Goal: Task Accomplishment & Management: Manage account settings

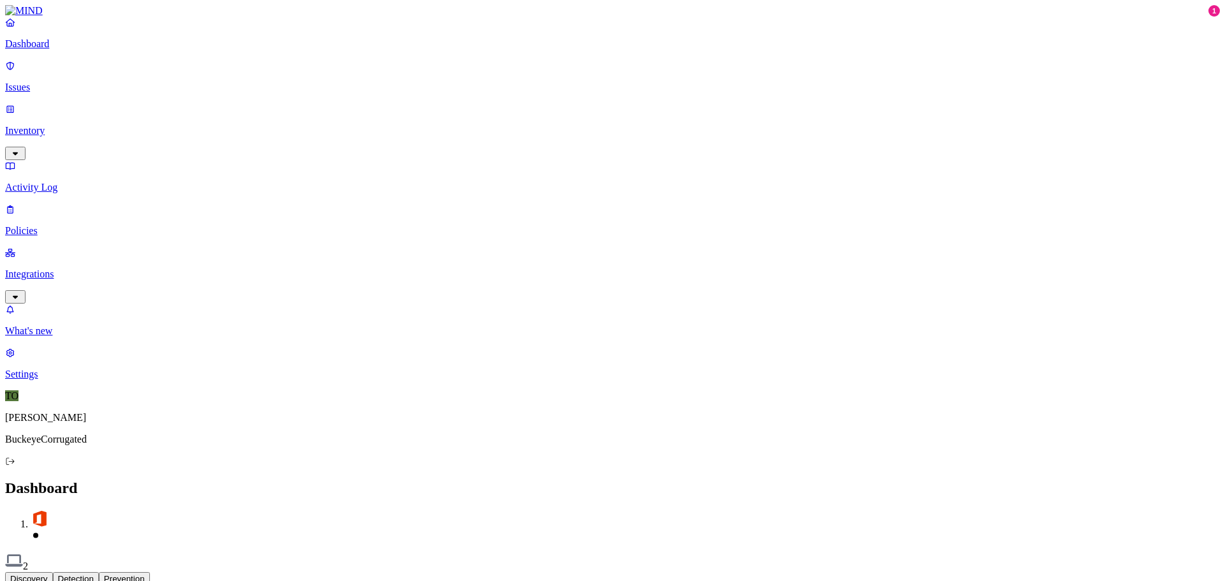
click at [47, 225] on p "Policies" at bounding box center [612, 230] width 1215 height 11
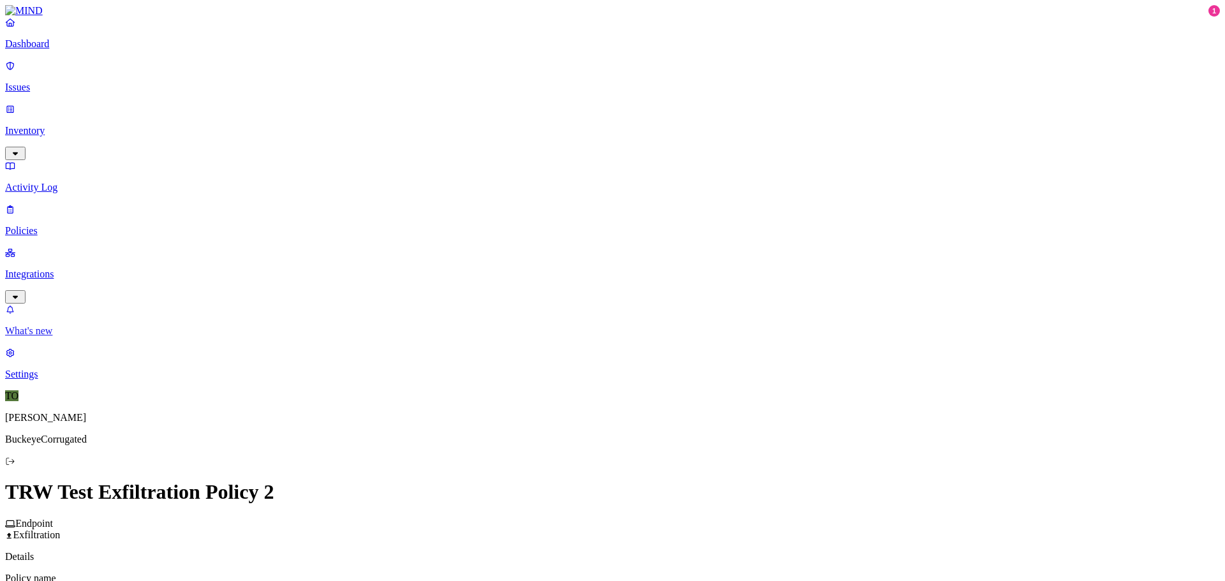
click at [42, 337] on p "What's new" at bounding box center [612, 330] width 1215 height 11
click at [40, 125] on p "Inventory" at bounding box center [612, 130] width 1215 height 11
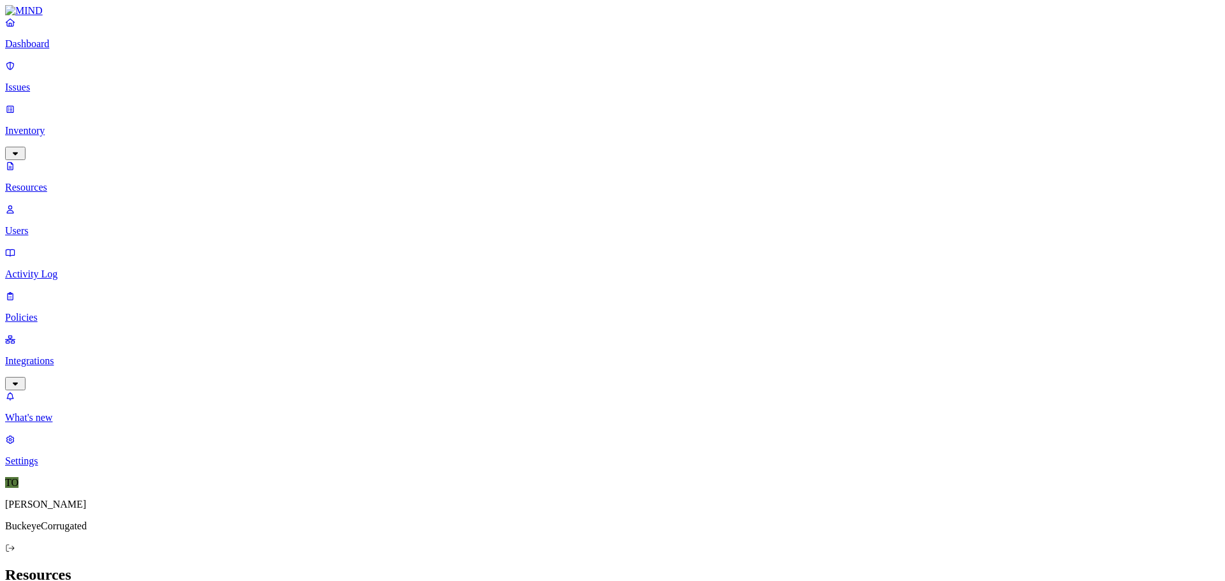
click at [56, 82] on p "Issues" at bounding box center [612, 87] width 1215 height 11
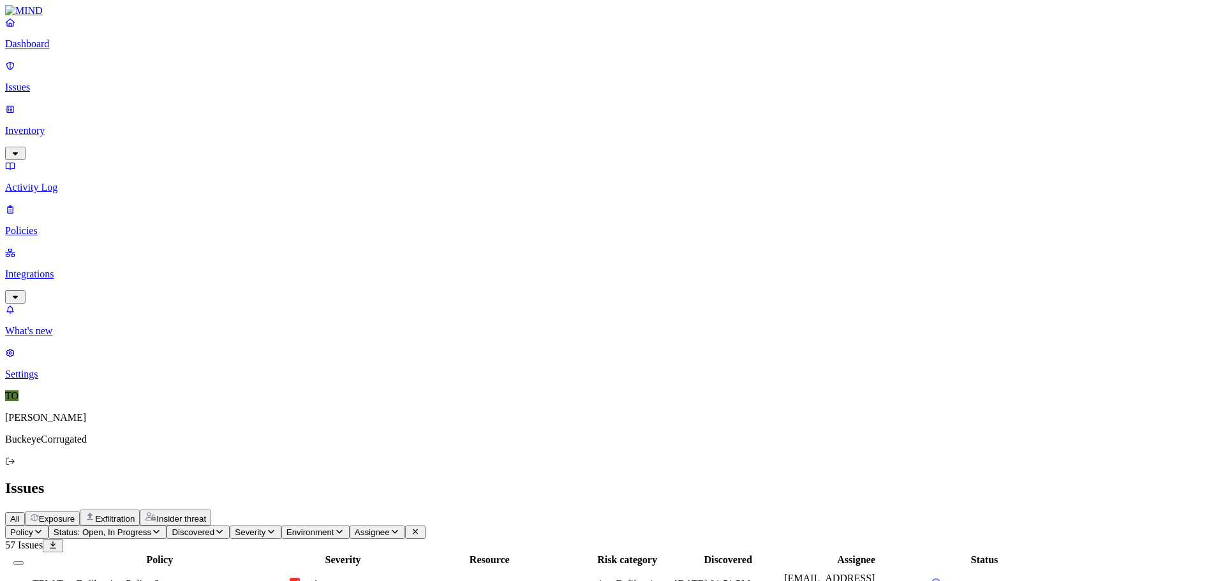
click at [570, 480] on h2 "Issues" at bounding box center [612, 488] width 1215 height 17
click at [53, 125] on p "Inventory" at bounding box center [612, 130] width 1215 height 11
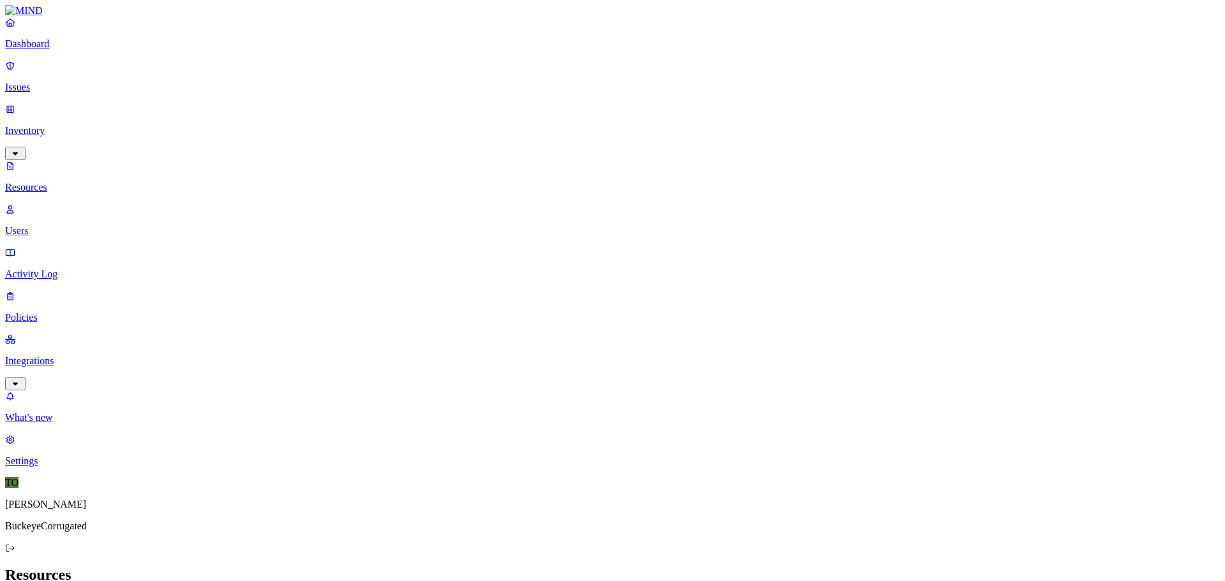
click at [57, 182] on p "Resources" at bounding box center [612, 187] width 1215 height 11
type input "t"
click at [53, 269] on p "Activity Log" at bounding box center [612, 274] width 1215 height 11
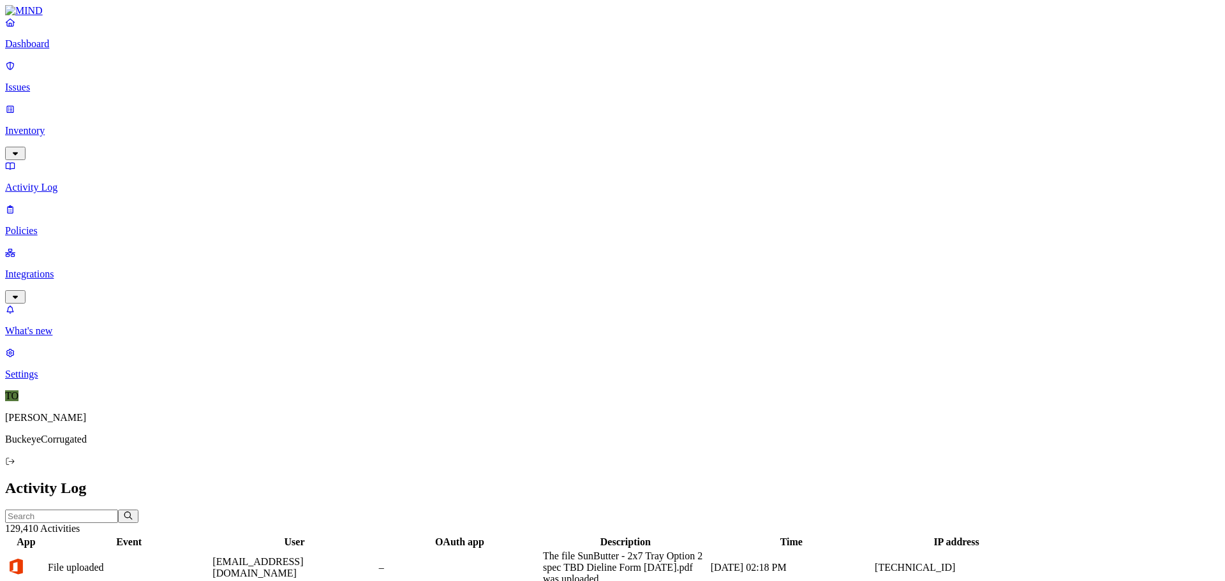
scroll to position [308, 0]
drag, startPoint x: 695, startPoint y: 69, endPoint x: 605, endPoint y: 72, distance: 90.0
click at [450, 548] on div at bounding box center [369, 548] width 161 height 0
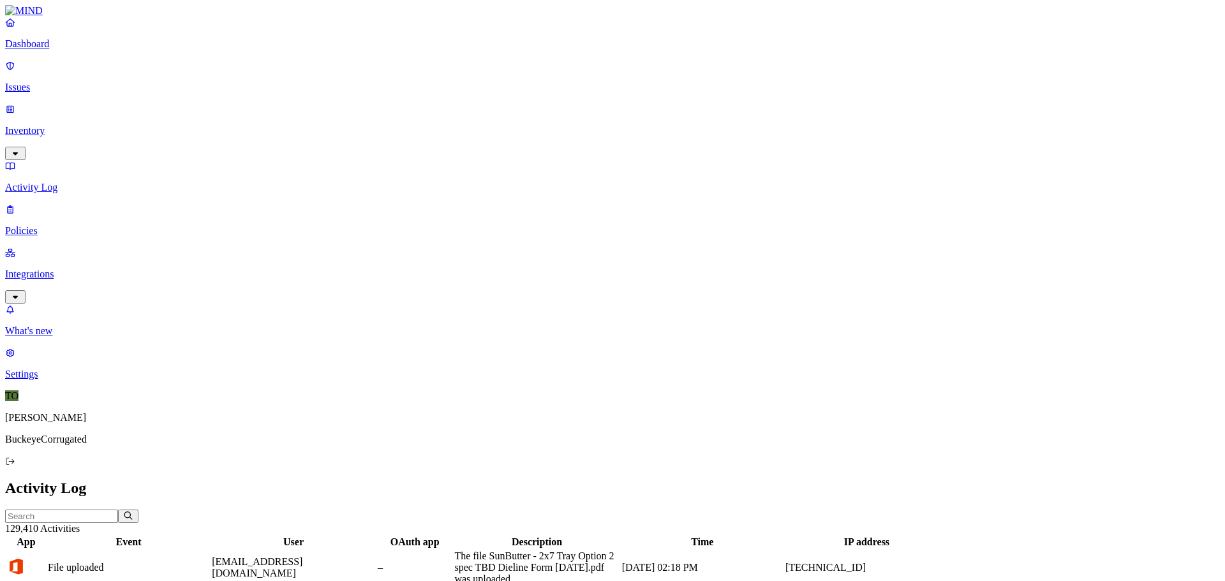
drag, startPoint x: 769, startPoint y: 70, endPoint x: 863, endPoint y: 73, distance: 93.2
click at [710, 548] on div at bounding box center [627, 548] width 165 height 0
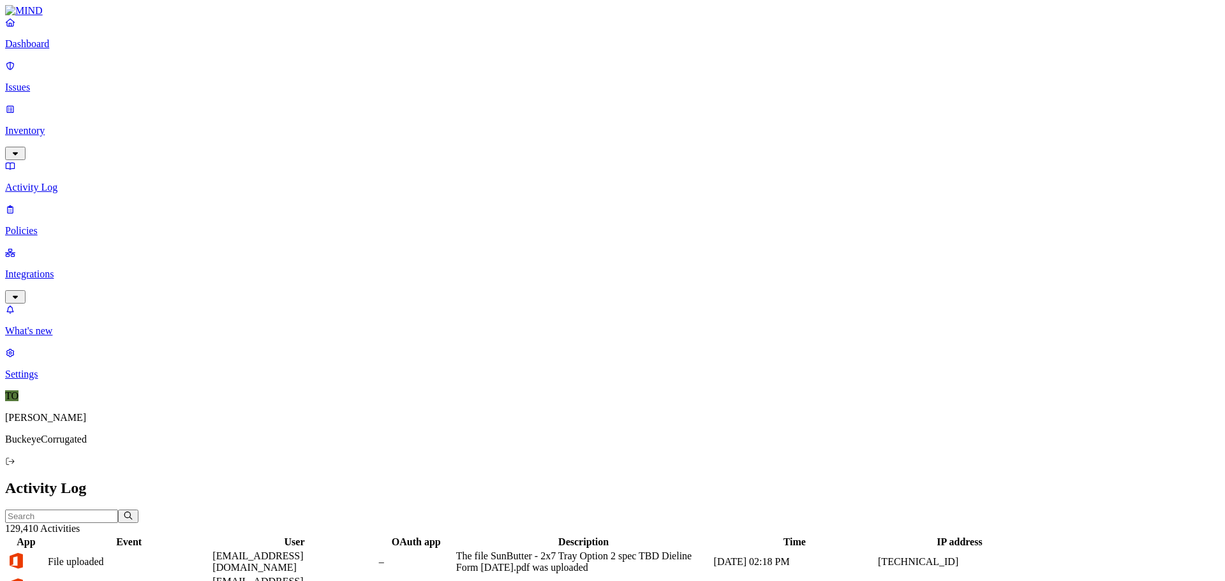
click at [27, 204] on link "Policies" at bounding box center [612, 220] width 1215 height 33
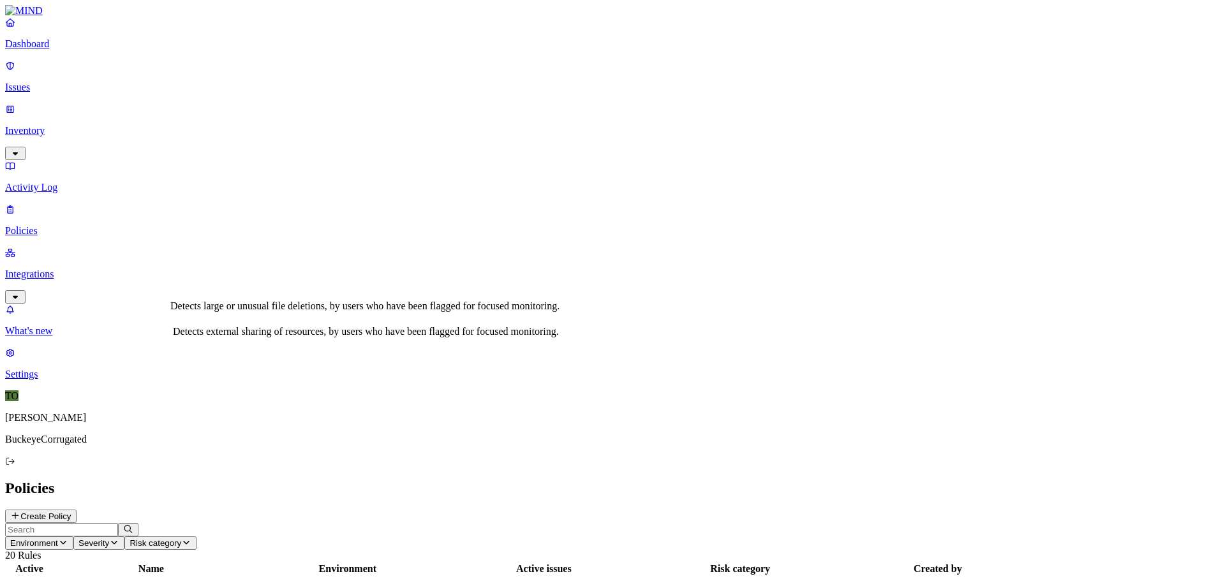
scroll to position [29, 0]
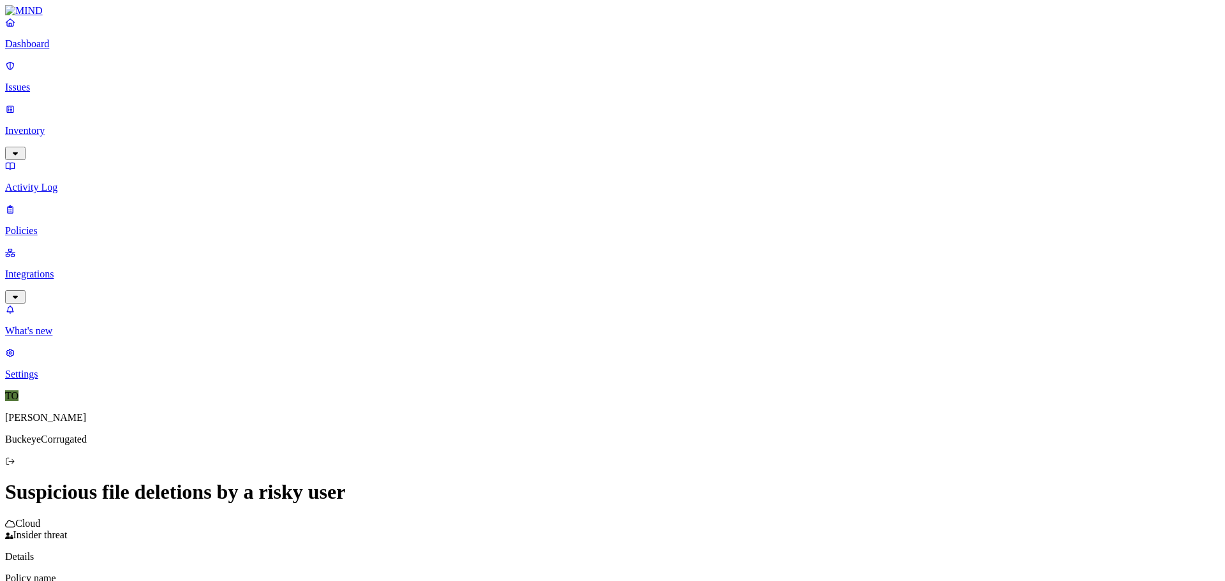
scroll to position [87, 0]
click at [33, 50] on p "Dashboard" at bounding box center [612, 43] width 1215 height 11
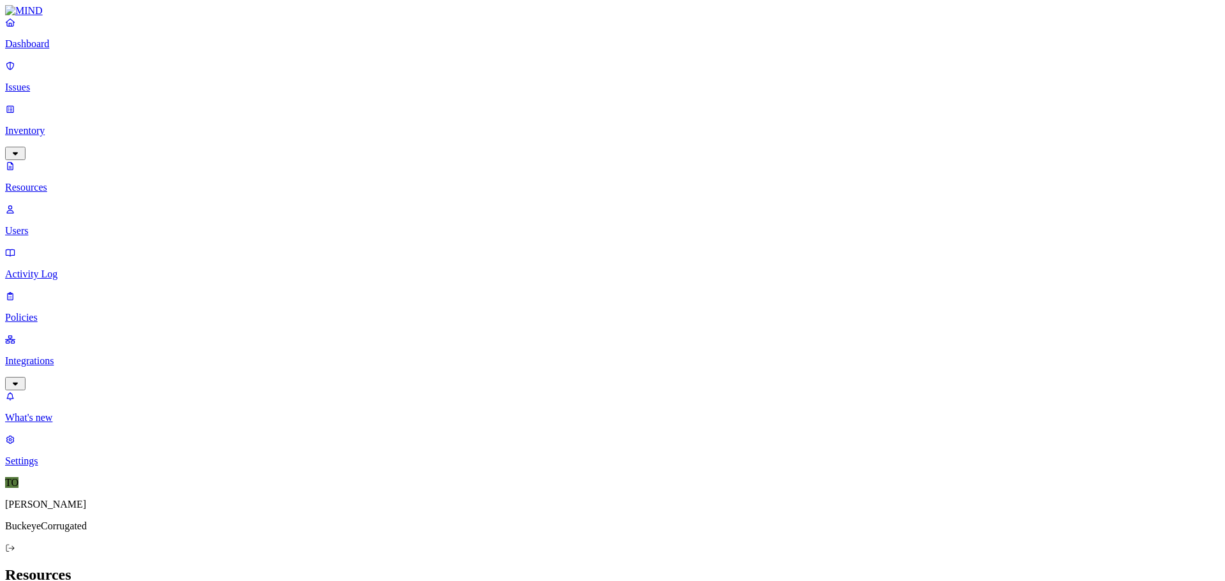
click at [107, 286] on nav "Dashboard Issues Inventory Resources Users Activity Log Policies Integrations W…" at bounding box center [612, 242] width 1215 height 450
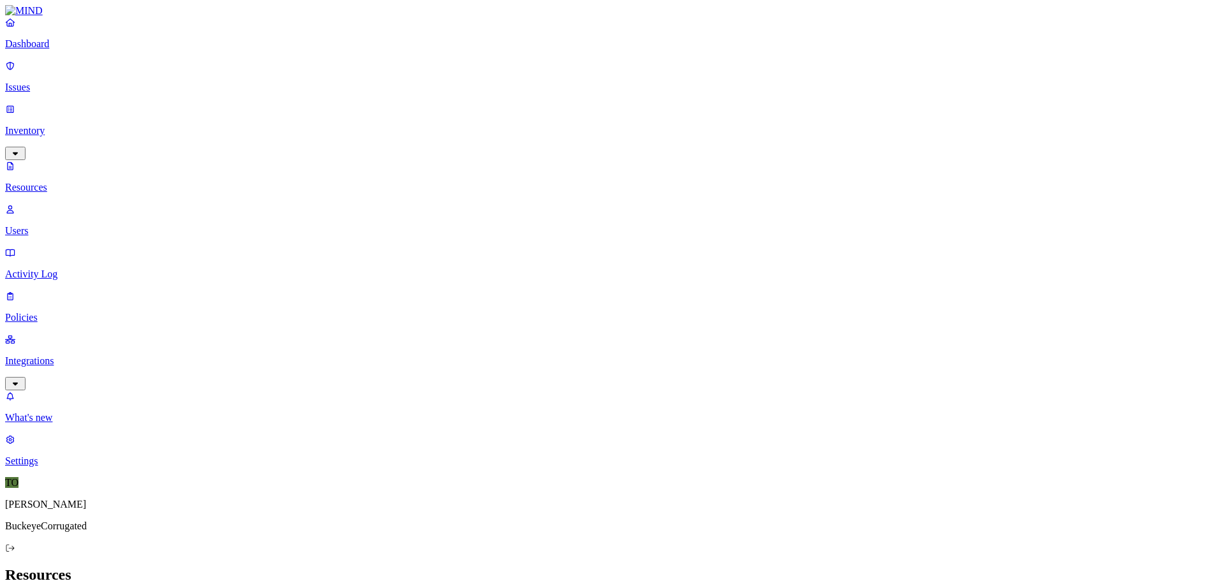
click at [47, 50] on p "Dashboard" at bounding box center [612, 43] width 1215 height 11
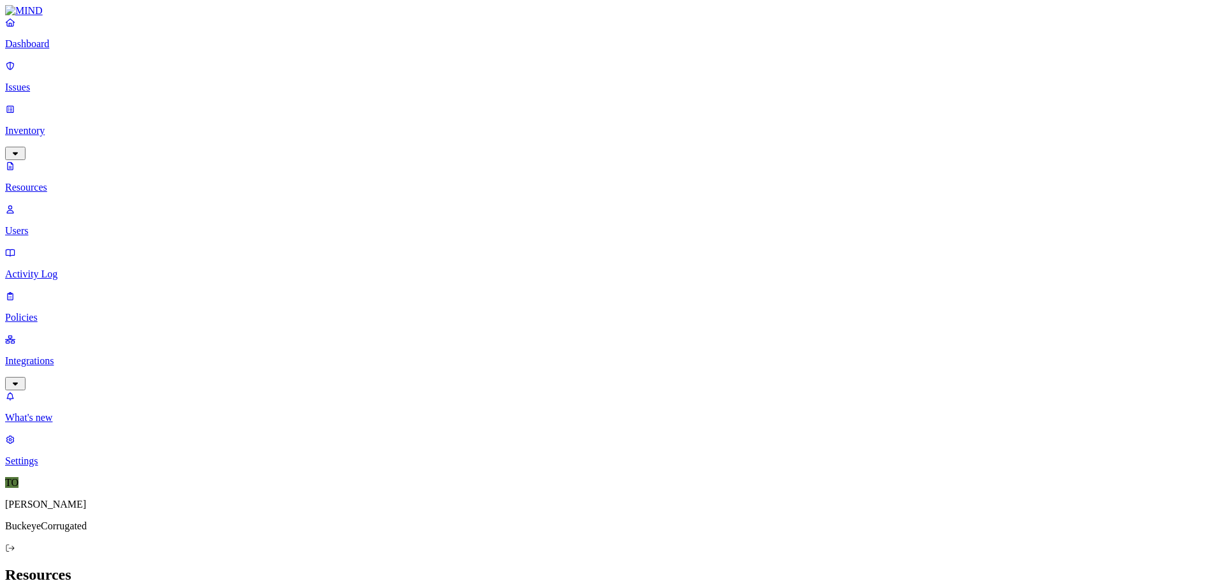
click at [54, 312] on p "Policies" at bounding box center [612, 317] width 1215 height 11
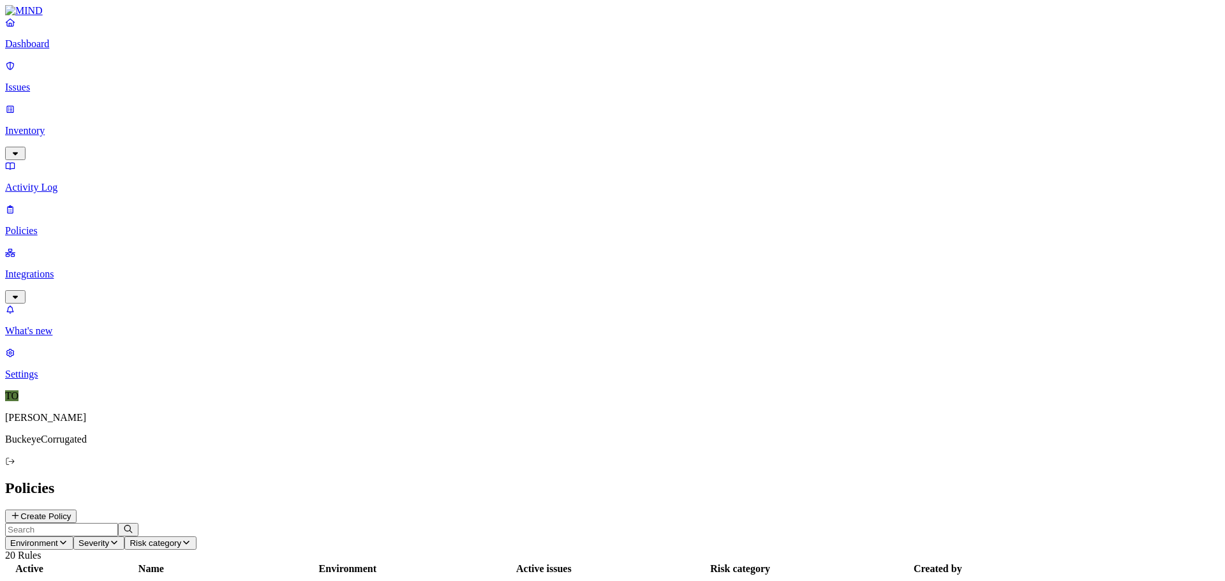
scroll to position [29, 0]
click at [64, 50] on p "Dashboard" at bounding box center [612, 43] width 1215 height 11
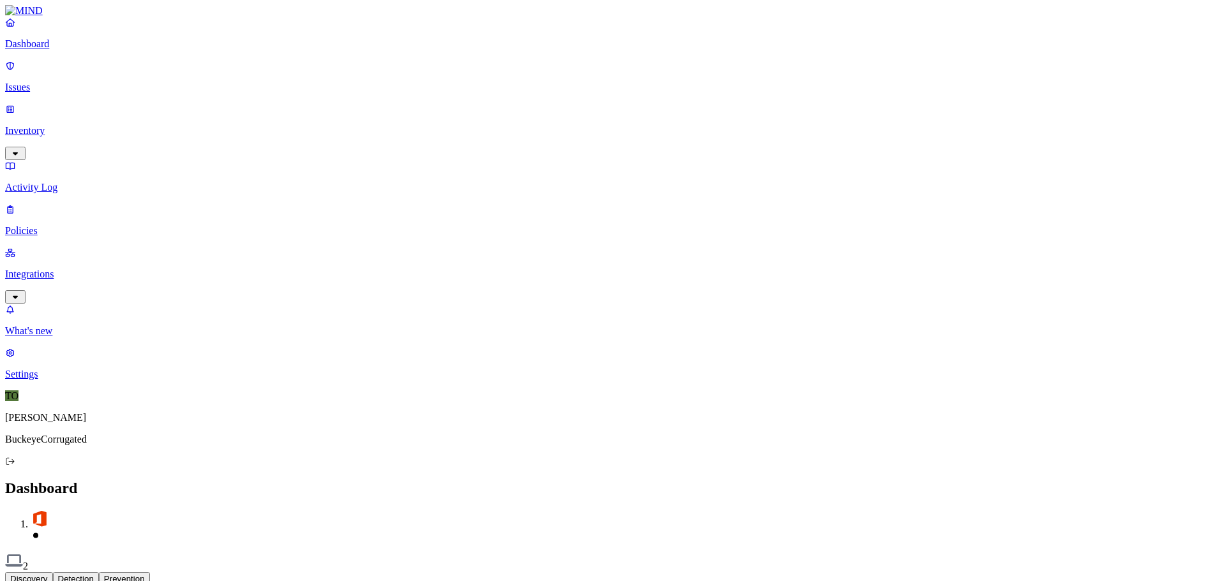
click at [61, 125] on p "Inventory" at bounding box center [612, 130] width 1215 height 11
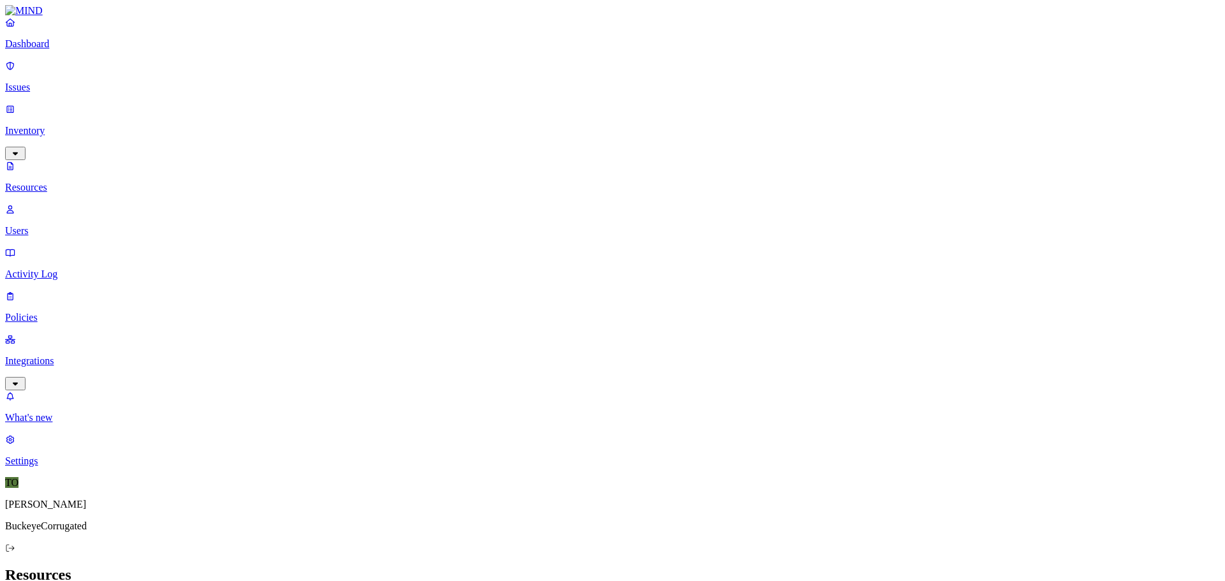
click at [53, 182] on p "Resources" at bounding box center [612, 187] width 1215 height 11
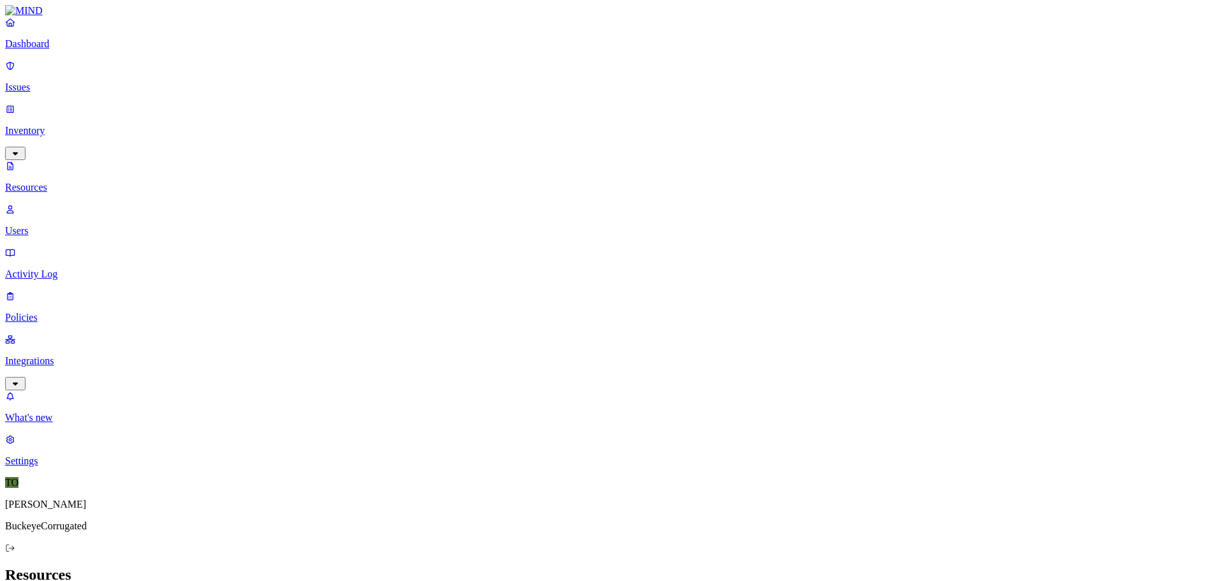
scroll to position [0, 0]
type input "buckeye"
click at [54, 343] on nav "Dashboard Issues Inventory Resources Users Activity Log Policies Integrations W…" at bounding box center [612, 242] width 1215 height 450
click at [42, 312] on p "Policies" at bounding box center [612, 317] width 1215 height 11
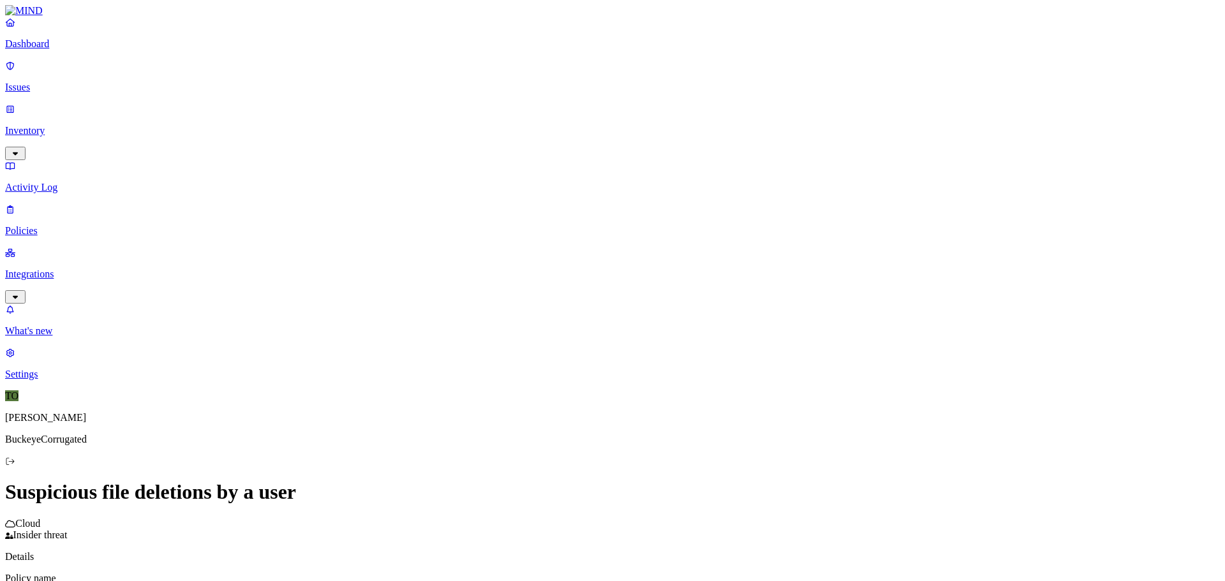
scroll to position [87, 0]
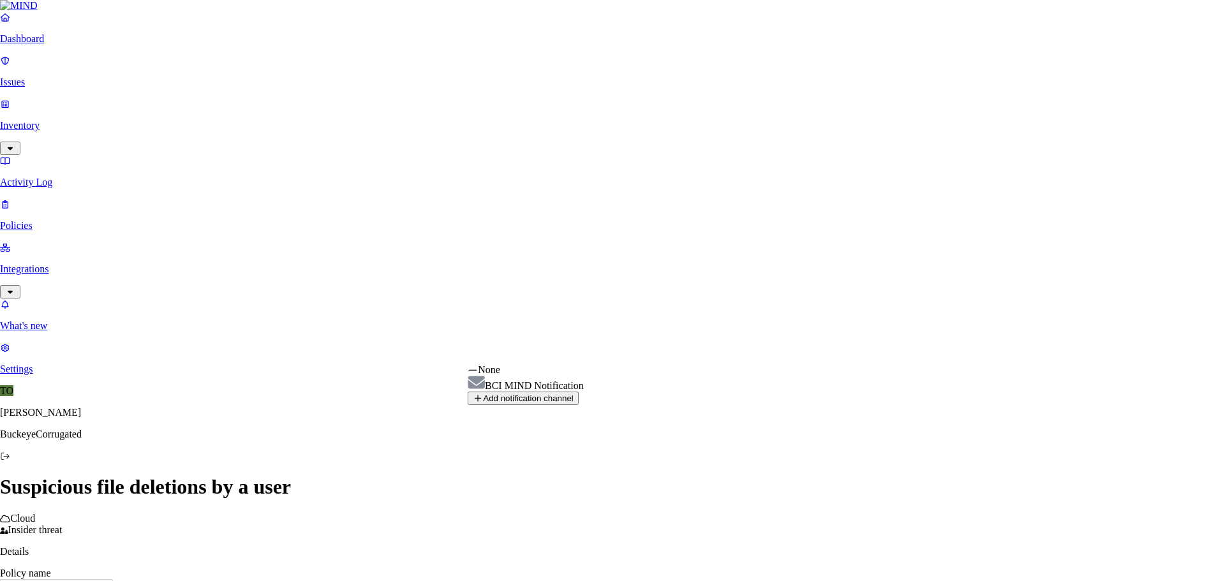
click at [547, 350] on html "Dashboard Issues Inventory Activity Log Policies Integrations What's new 1 Sett…" at bounding box center [612, 405] width 1225 height 811
select select "01991ae0-33be-70b8-8379-4c123545bf2d"
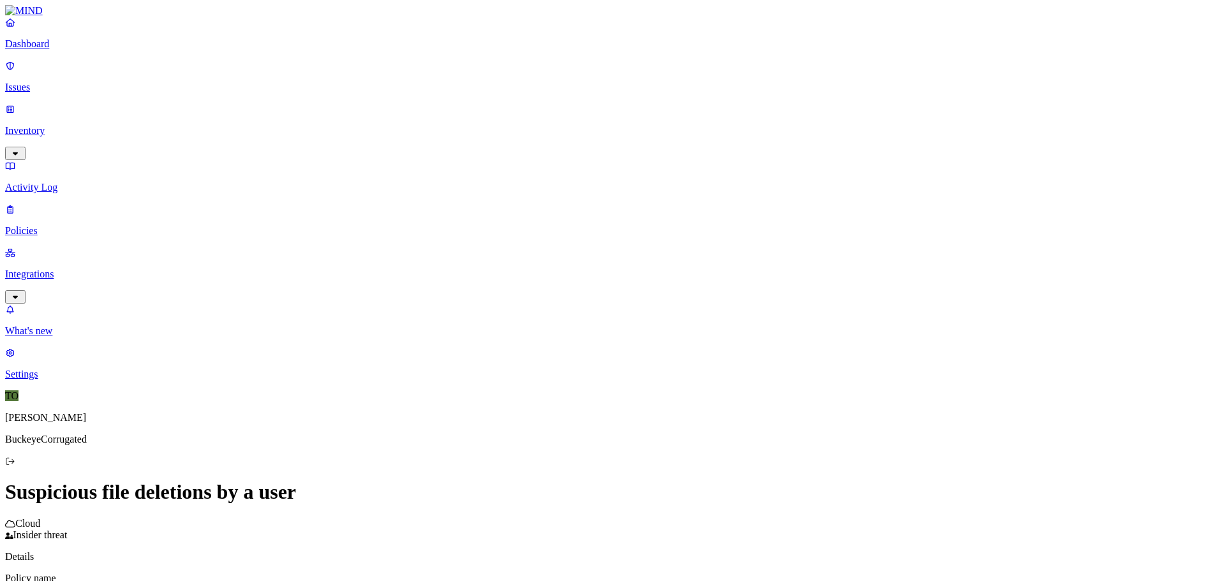
scroll to position [144, 0]
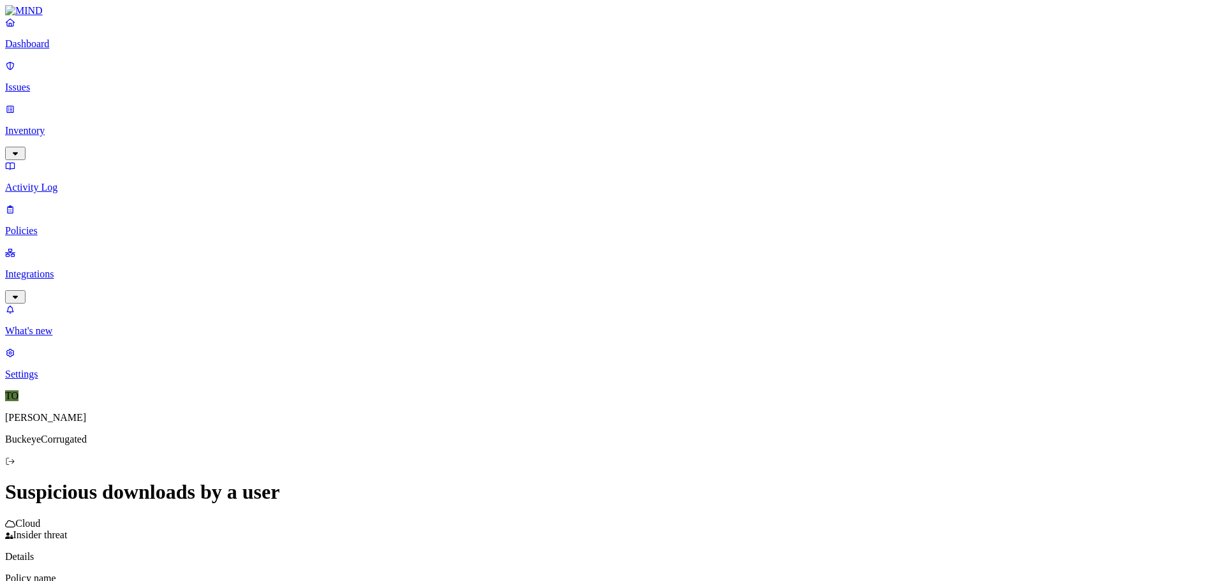
click at [545, 442] on html "Dashboard Issues Inventory Activity Log Policies Integrations What's new 1 Sett…" at bounding box center [612, 408] width 1225 height 817
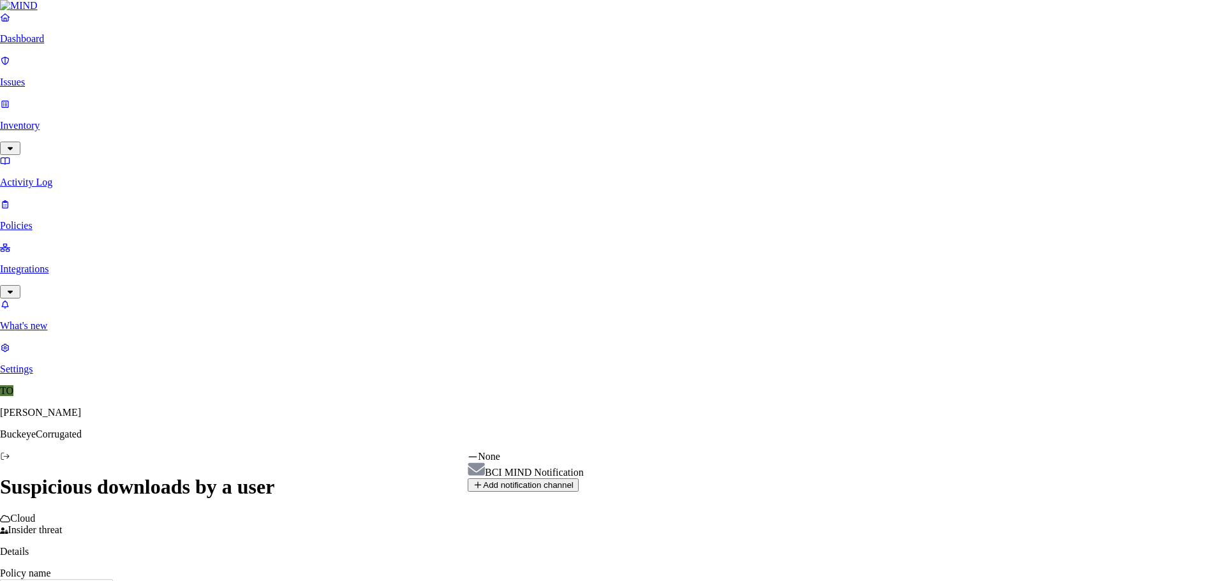
select select "01991ae0-33be-70b8-8379-4c123545bf2d"
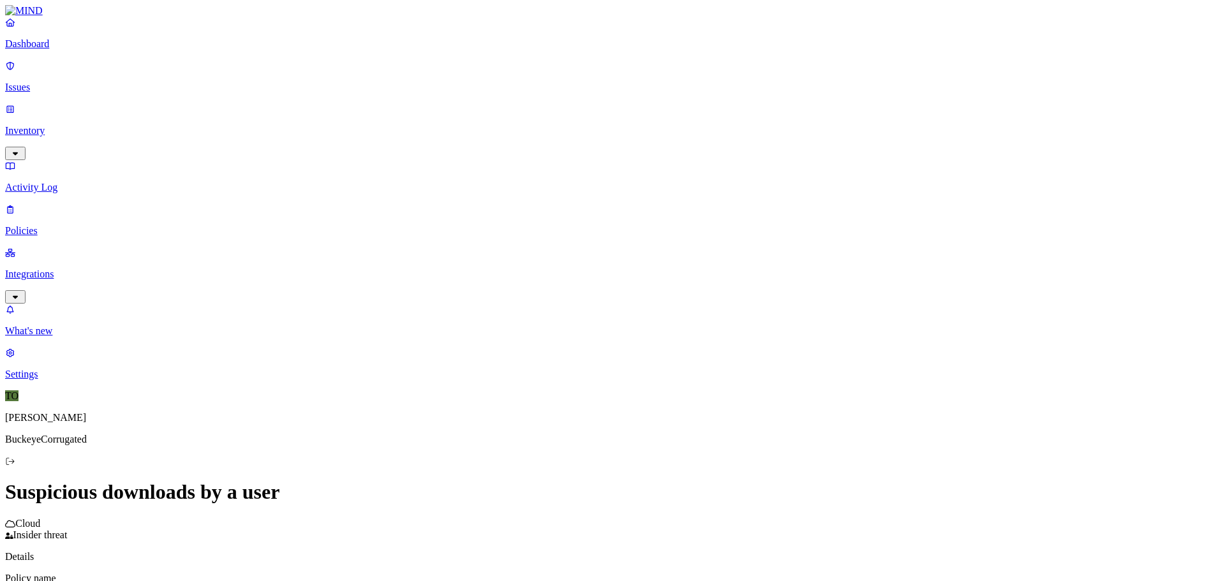
scroll to position [144, 0]
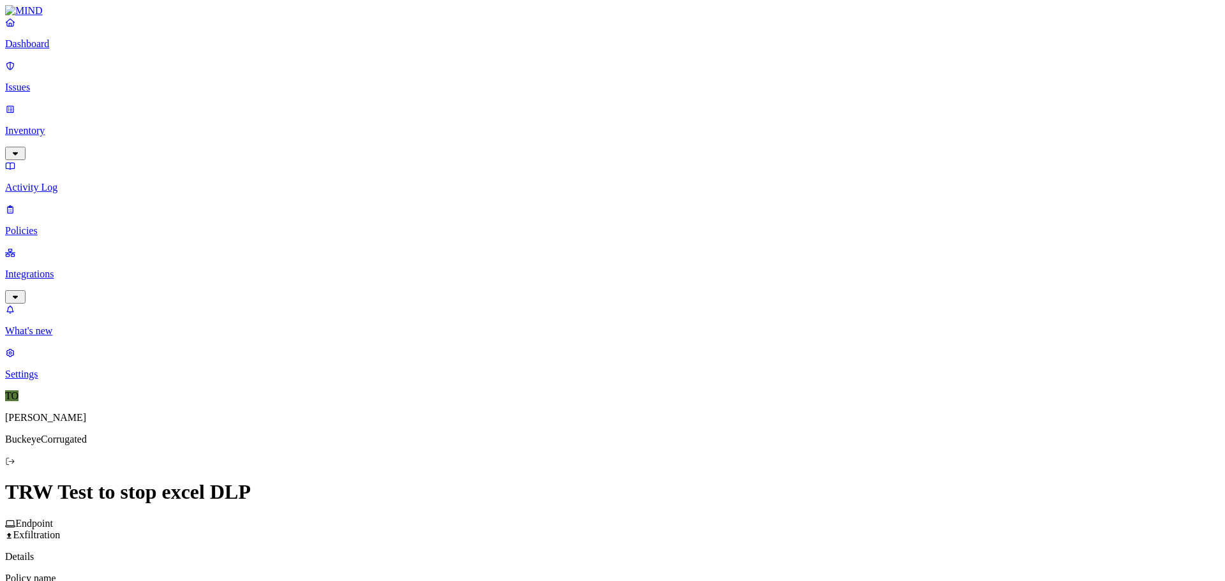
scroll to position [561, 0]
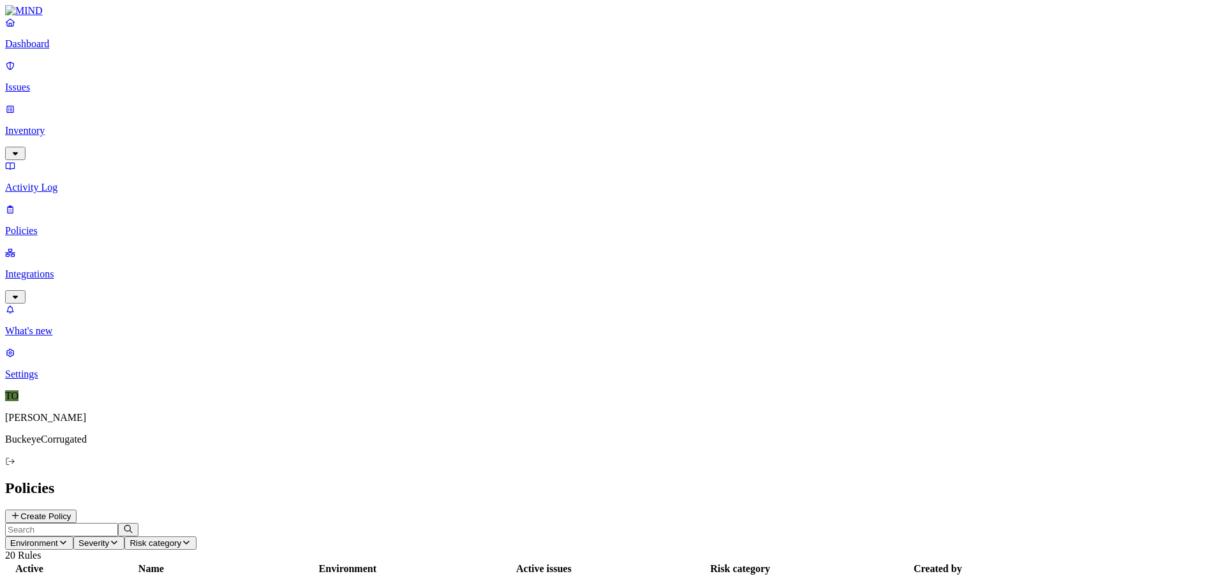
drag, startPoint x: 1053, startPoint y: 529, endPoint x: 319, endPoint y: 529, distance: 734.3
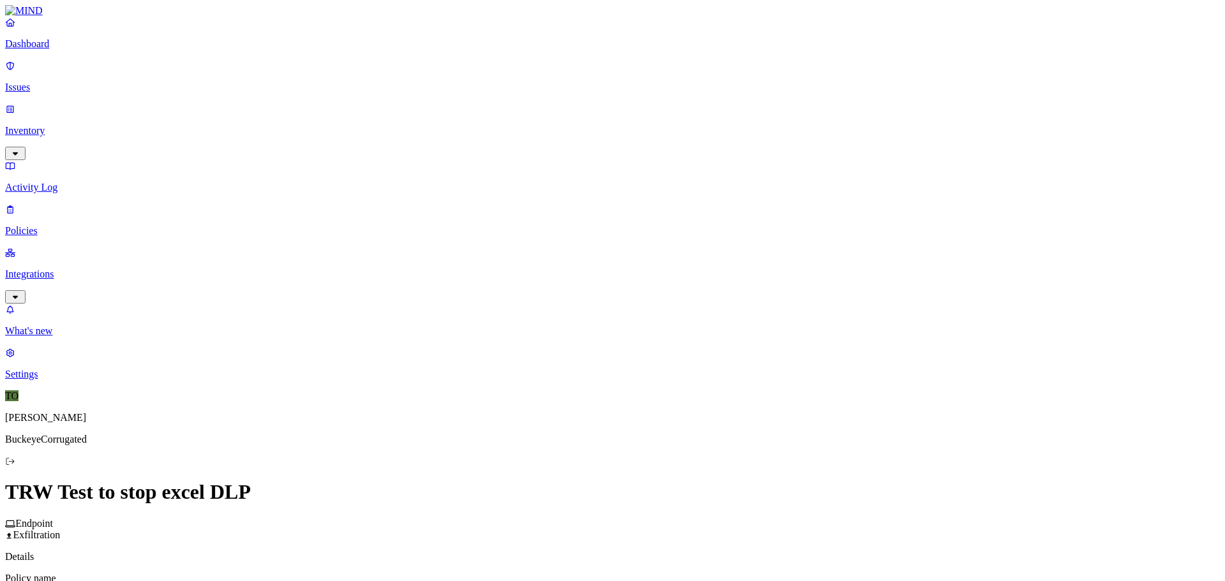
scroll to position [561, 0]
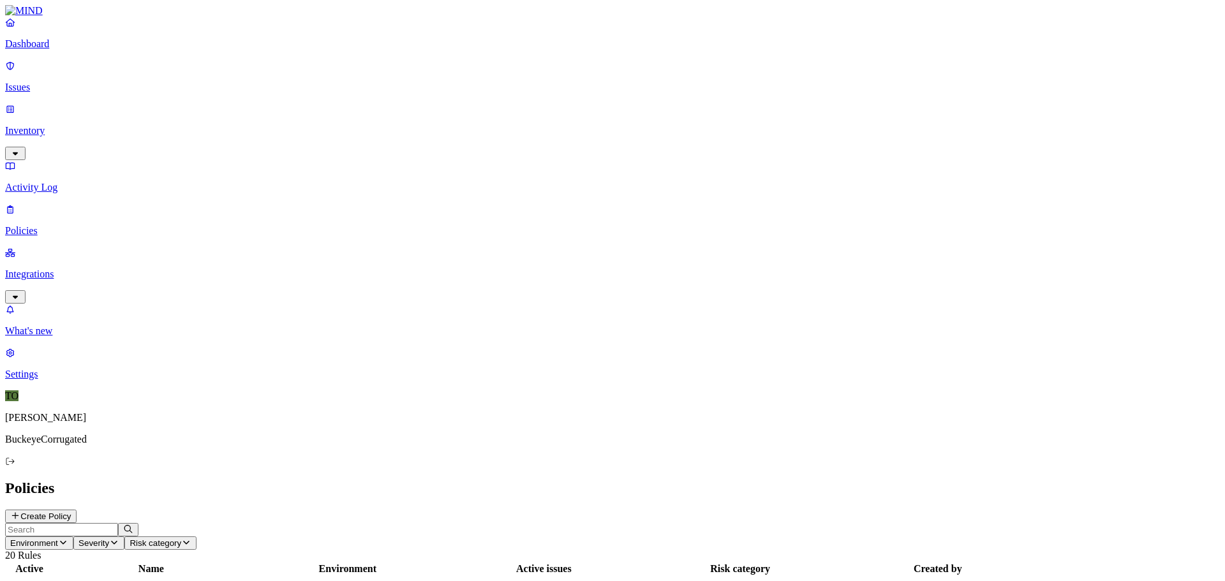
click at [77, 510] on button "Create Policy" at bounding box center [40, 516] width 71 height 13
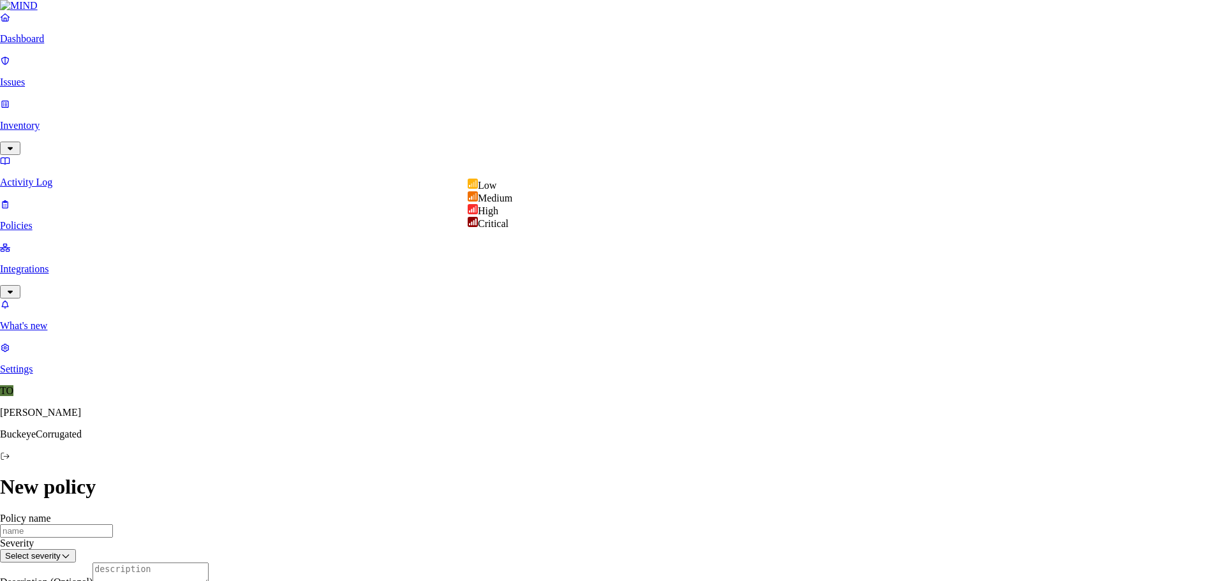
select select "3"
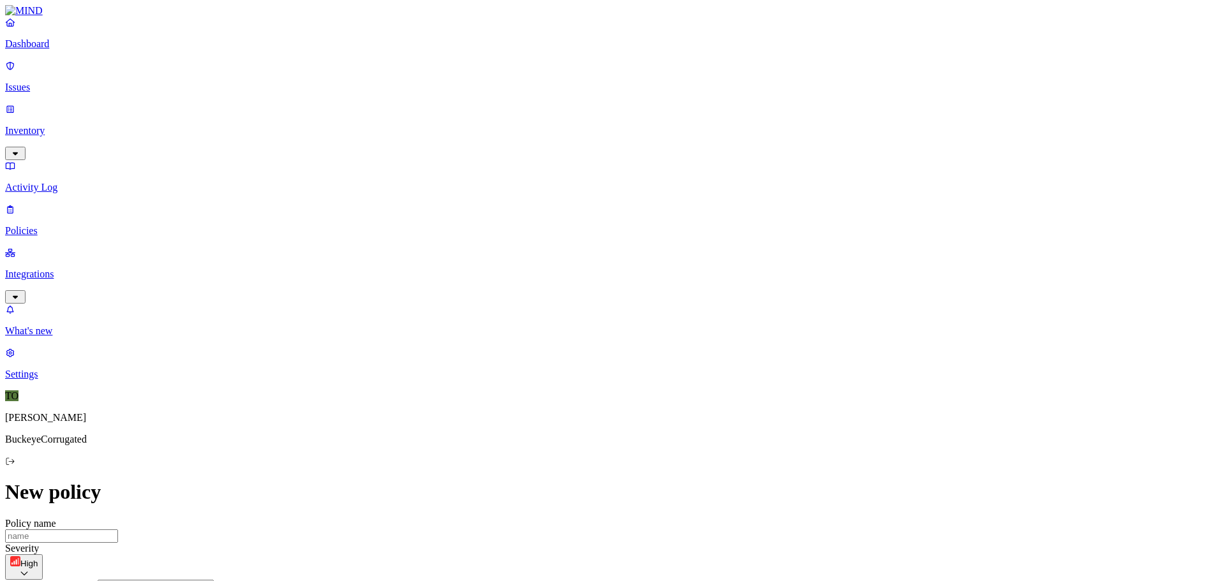
scroll to position [191, 0]
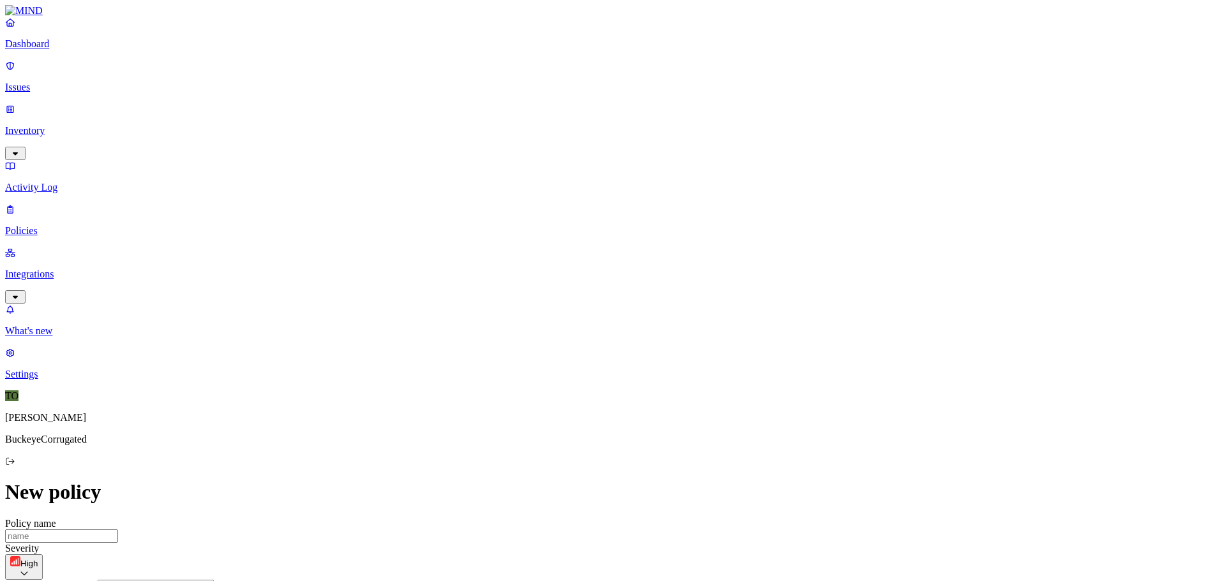
scroll to position [238, 0]
click at [562, 471] on label "Specific application" at bounding box center [539, 468] width 45 height 22
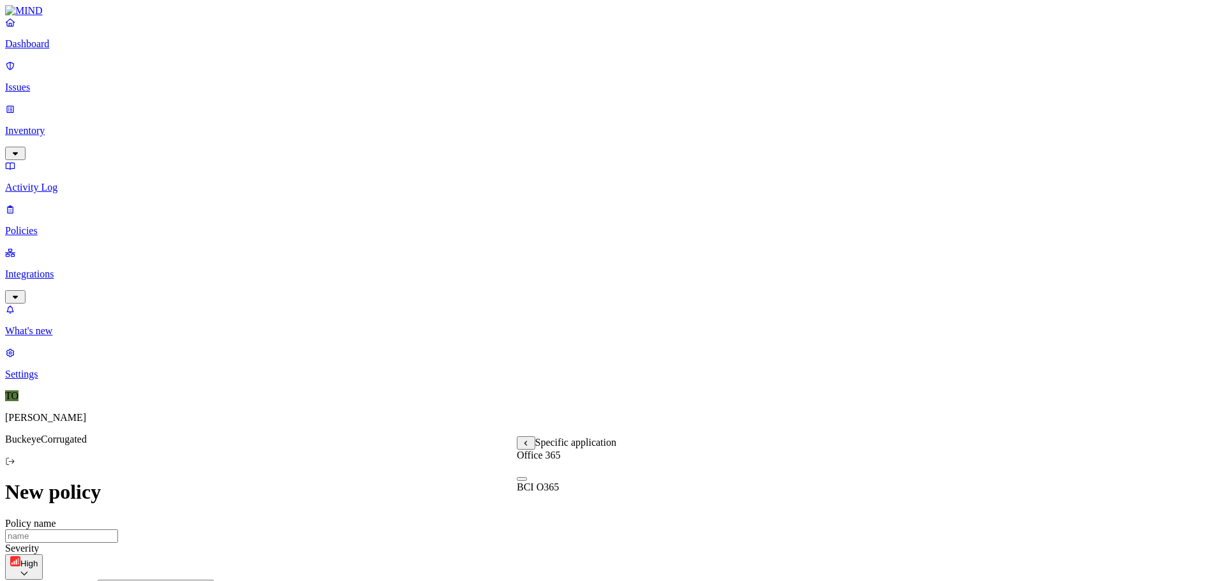
click at [561, 446] on span "Specific application" at bounding box center [576, 442] width 82 height 11
click at [526, 446] on icon at bounding box center [525, 443] width 3 height 5
click at [535, 450] on label "Application type" at bounding box center [541, 447] width 48 height 22
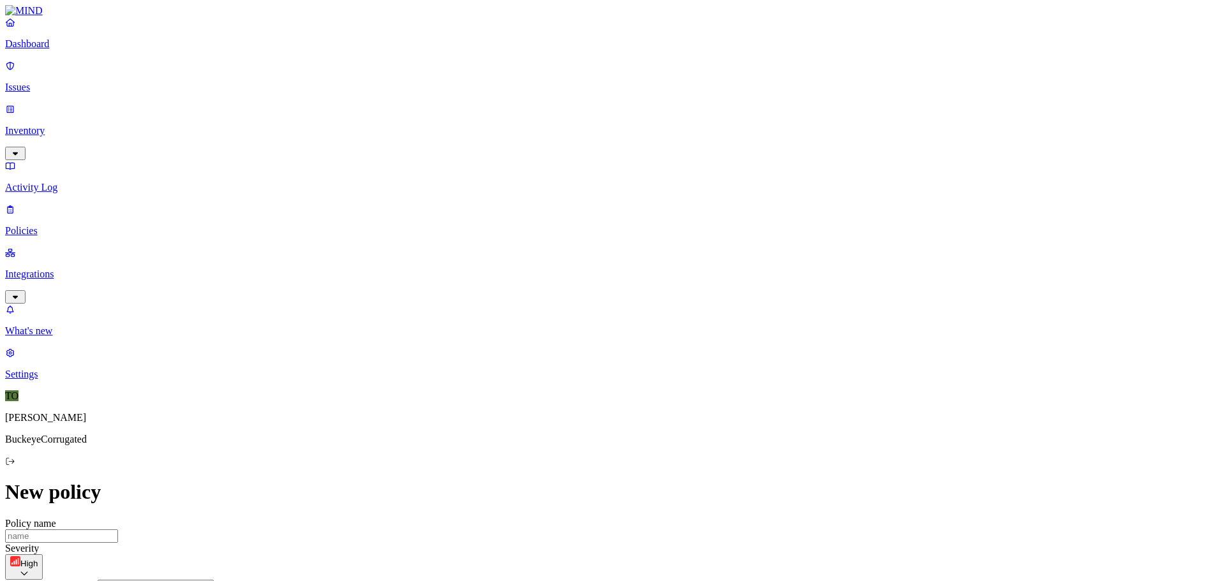
scroll to position [0, 0]
click at [67, 182] on p "Activity Log" at bounding box center [612, 187] width 1215 height 11
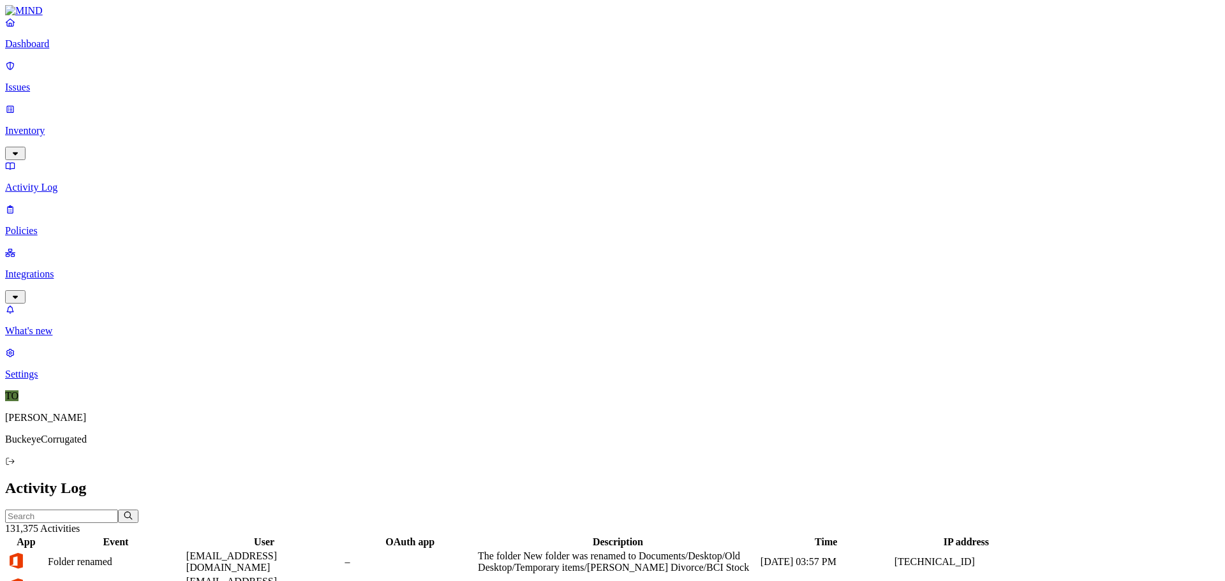
click at [54, 225] on p "Policies" at bounding box center [612, 230] width 1215 height 11
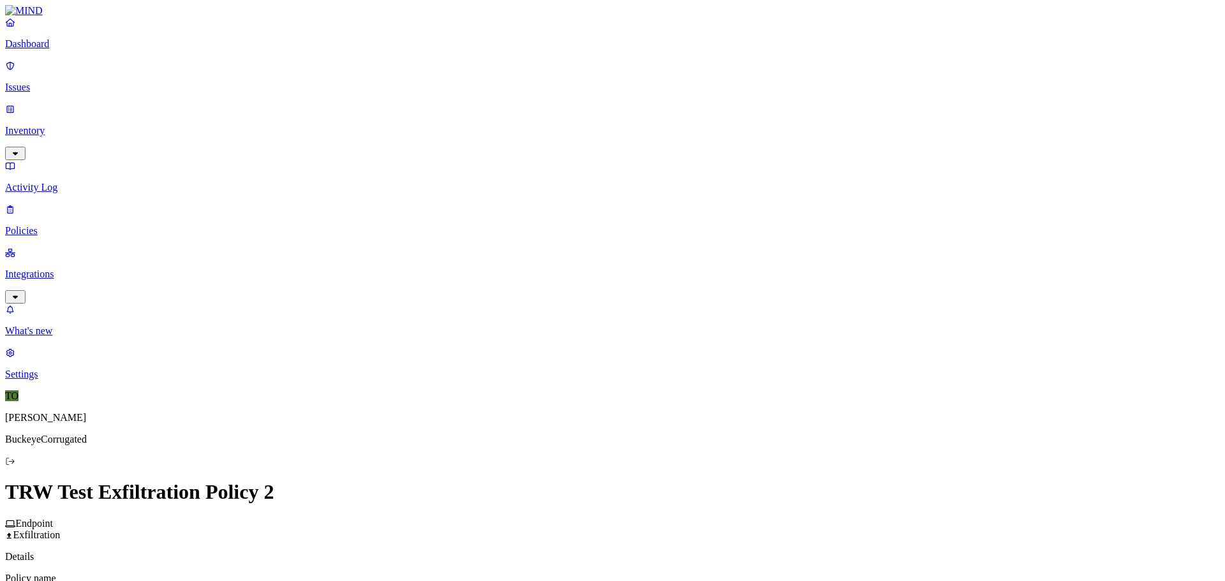
scroll to position [447, 0]
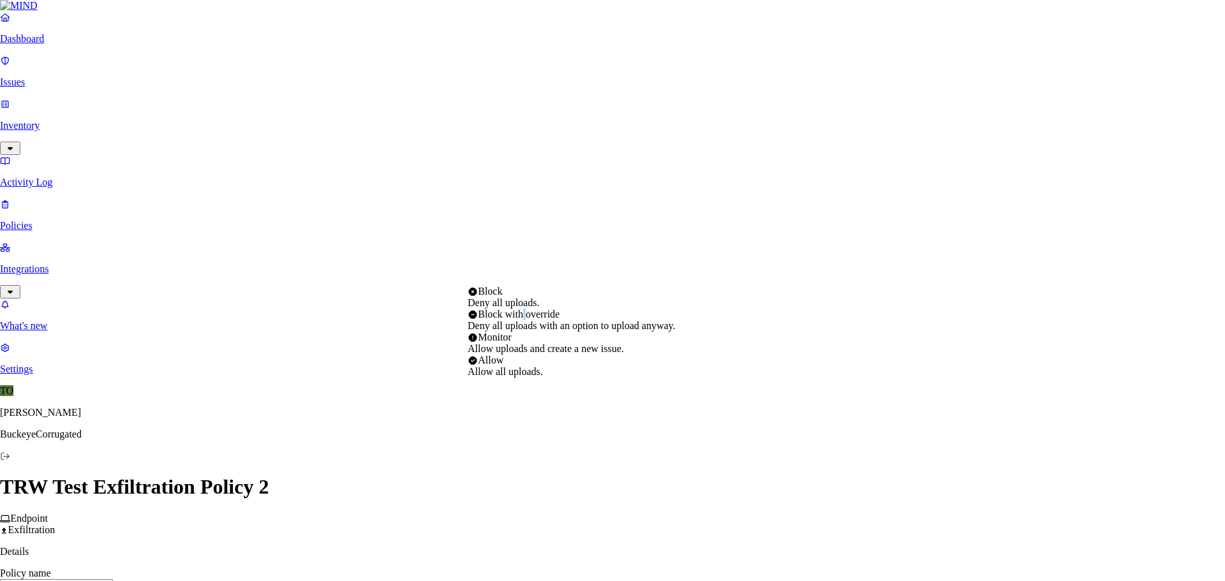
select select "3"
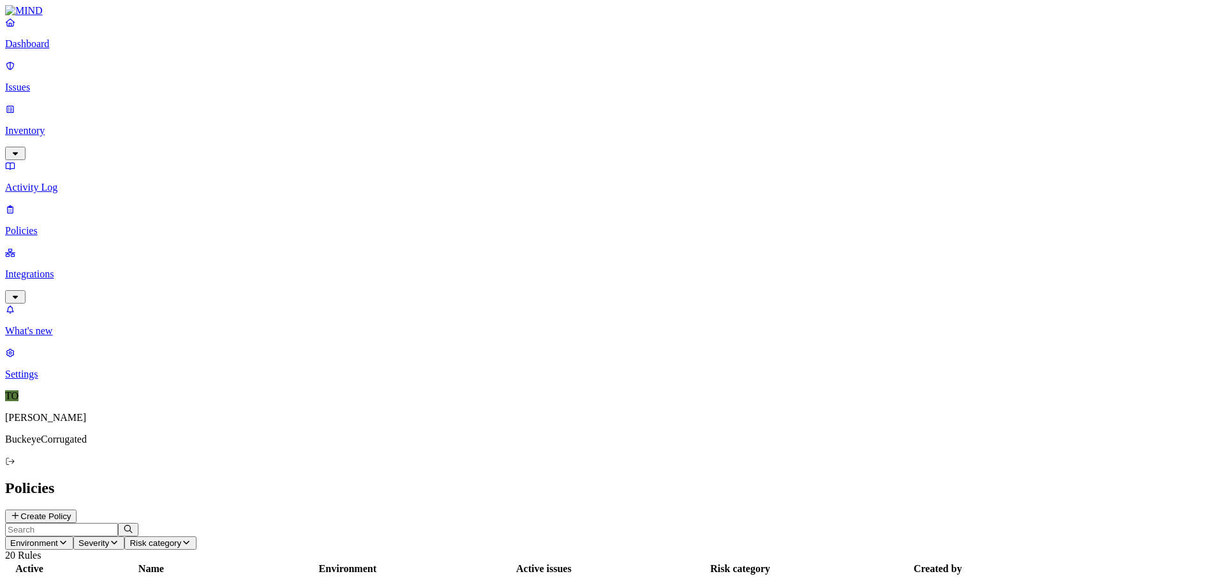
click at [36, 125] on p "Inventory" at bounding box center [612, 130] width 1215 height 11
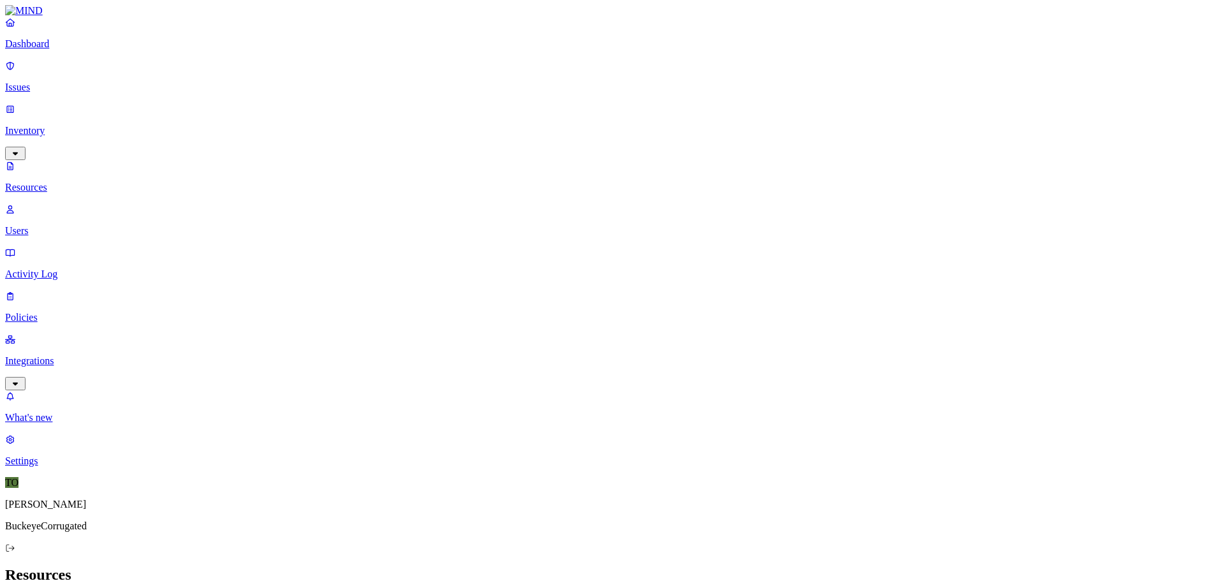
click at [72, 182] on p "Resources" at bounding box center [612, 187] width 1215 height 11
click at [419, 566] on h2 "Resources" at bounding box center [612, 574] width 1215 height 17
drag, startPoint x: 44, startPoint y: 167, endPoint x: 57, endPoint y: 163, distance: 13.5
click at [46, 269] on p "Activity Log" at bounding box center [612, 274] width 1215 height 11
